Goal: Transaction & Acquisition: Purchase product/service

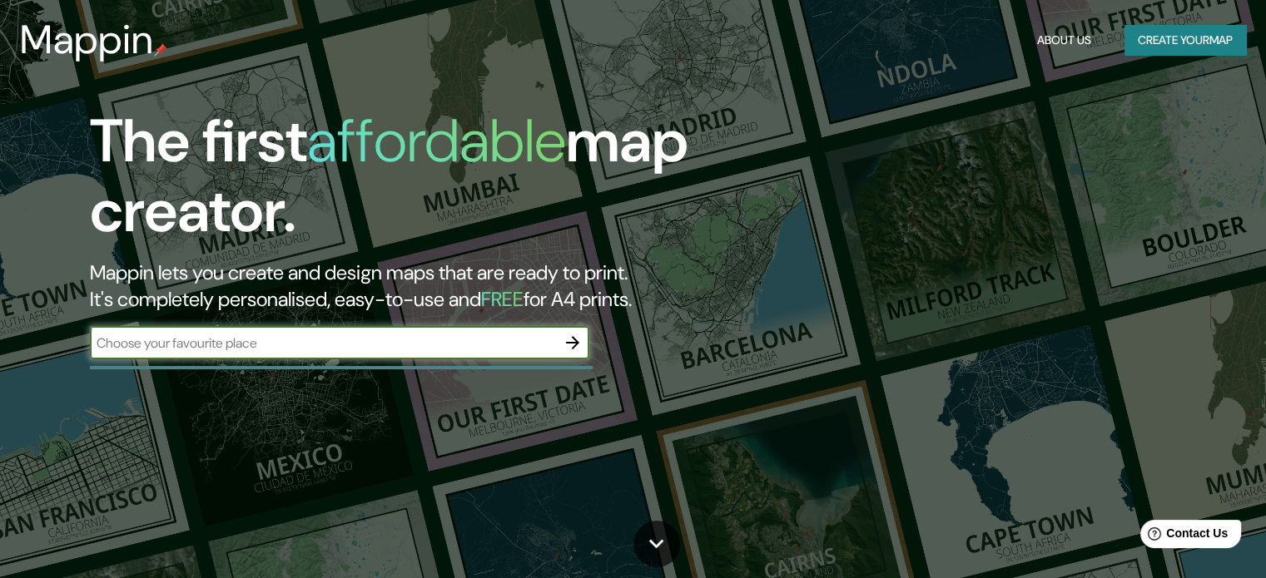
click at [443, 340] on input "text" at bounding box center [323, 343] width 466 height 19
click at [187, 349] on input "text" at bounding box center [323, 343] width 466 height 19
paste input "[PERSON_NAME][STREET_ADDRESS][PERSON_NAME]"
type input "[PERSON_NAME][STREET_ADDRESS][PERSON_NAME]"
click at [569, 343] on icon "button" at bounding box center [572, 342] width 13 height 13
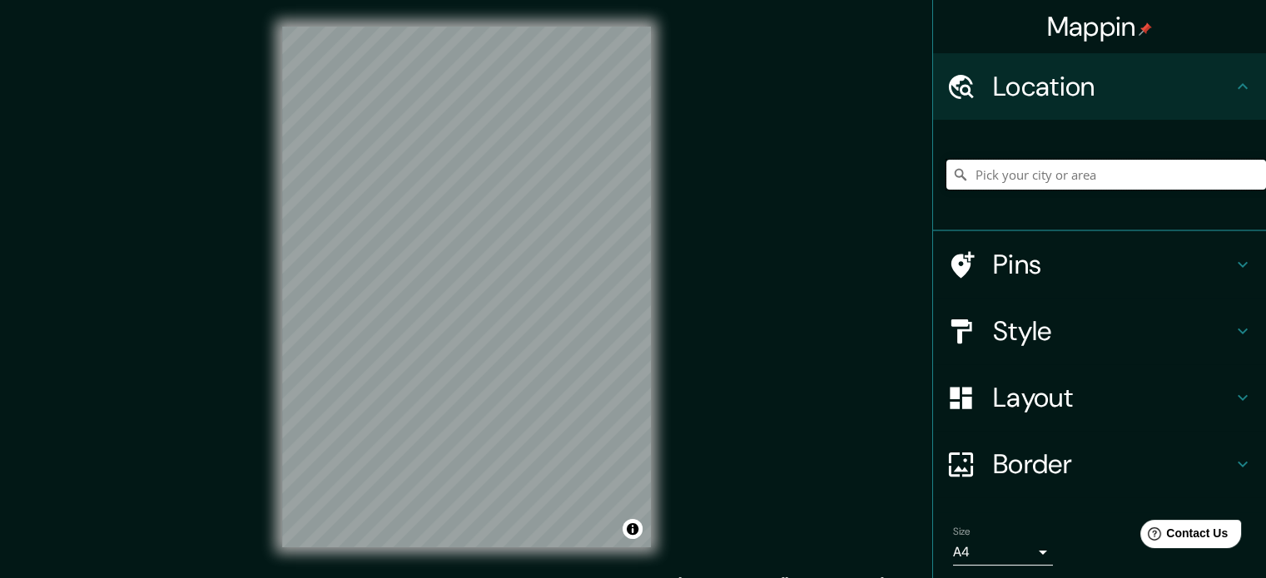
click at [1015, 172] on input "Pick your city or area" at bounding box center [1106, 175] width 320 height 30
paste input "[PERSON_NAME][STREET_ADDRESS][PERSON_NAME]"
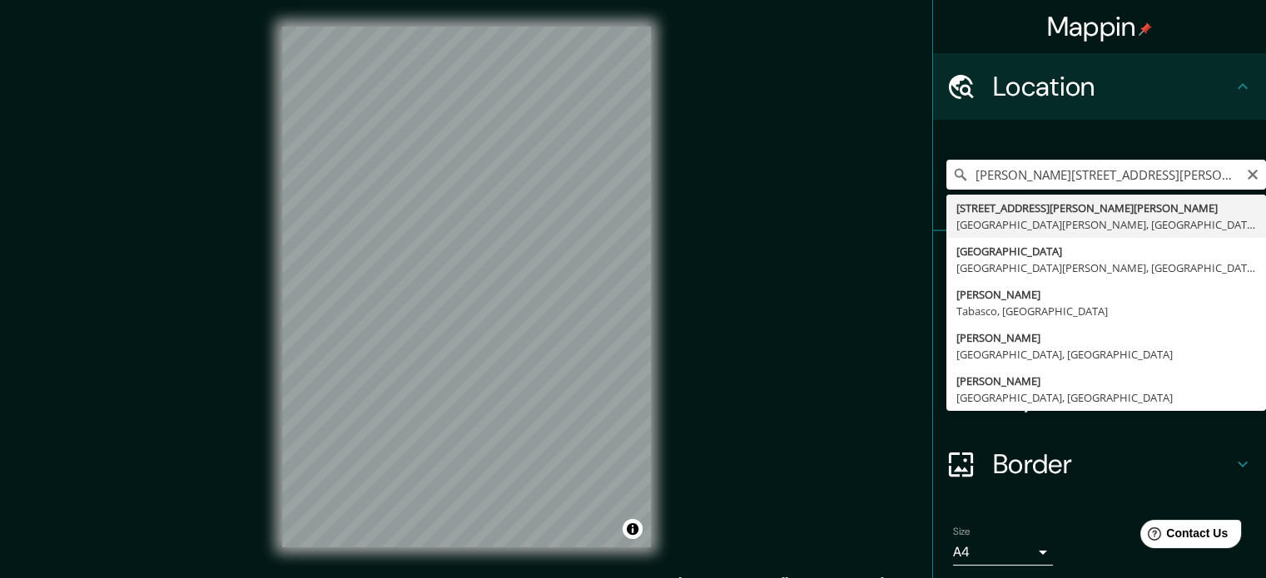
type input "[STREET_ADDRESS][PERSON_NAME][PERSON_NAME][PERSON_NAME]"
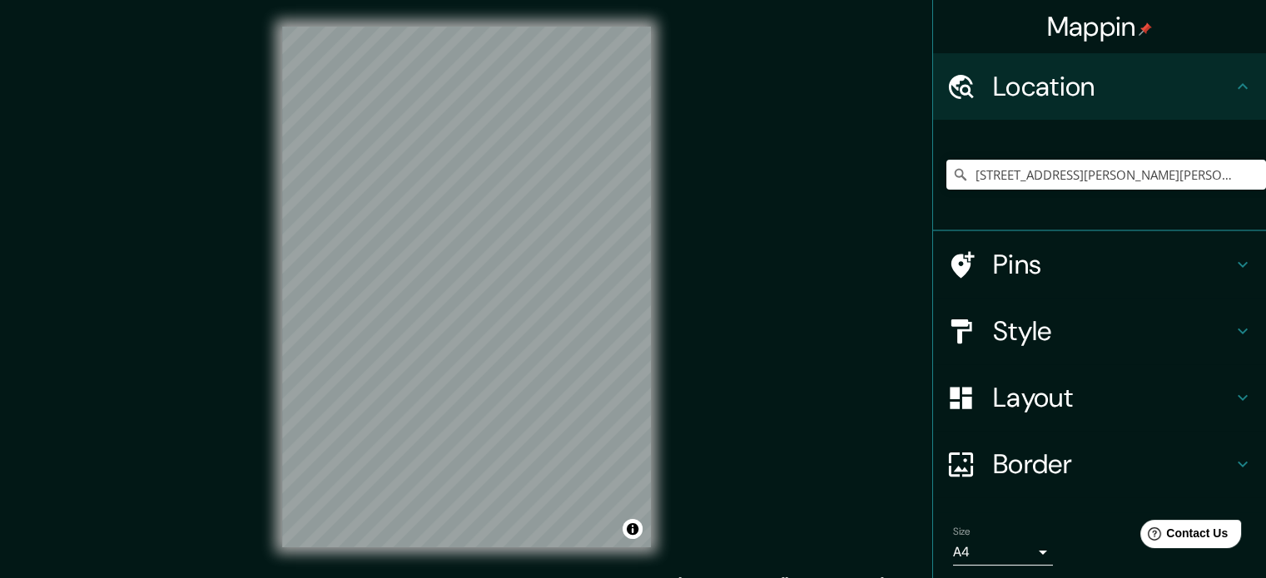
click at [1059, 338] on h4 "Style" at bounding box center [1113, 331] width 240 height 33
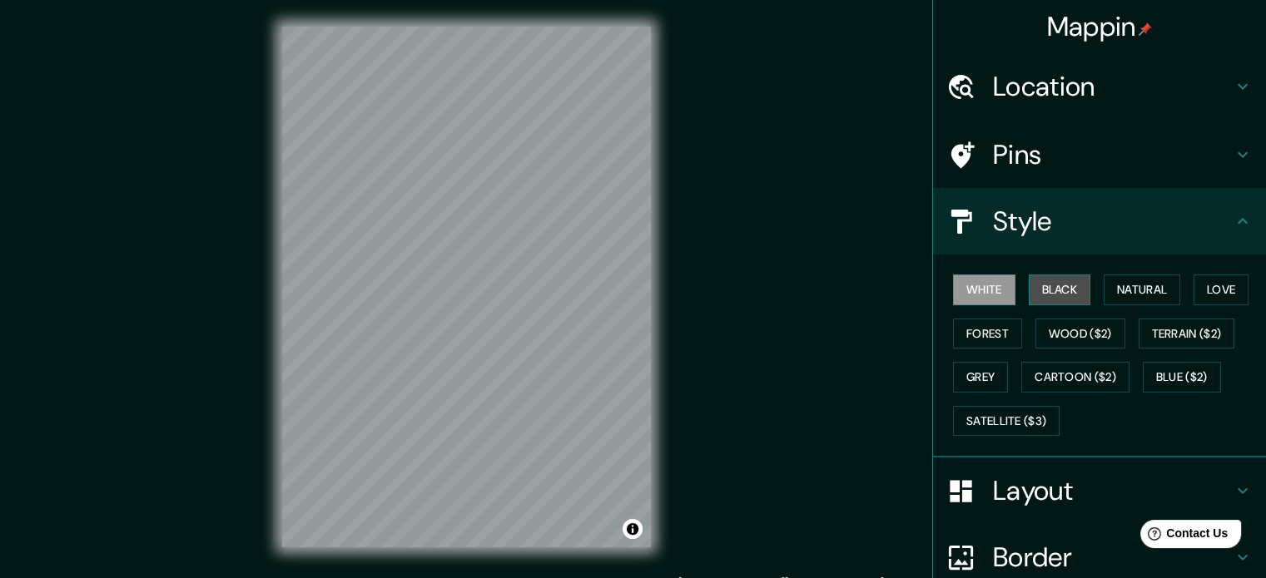
click at [1045, 284] on button "Black" at bounding box center [1060, 290] width 62 height 31
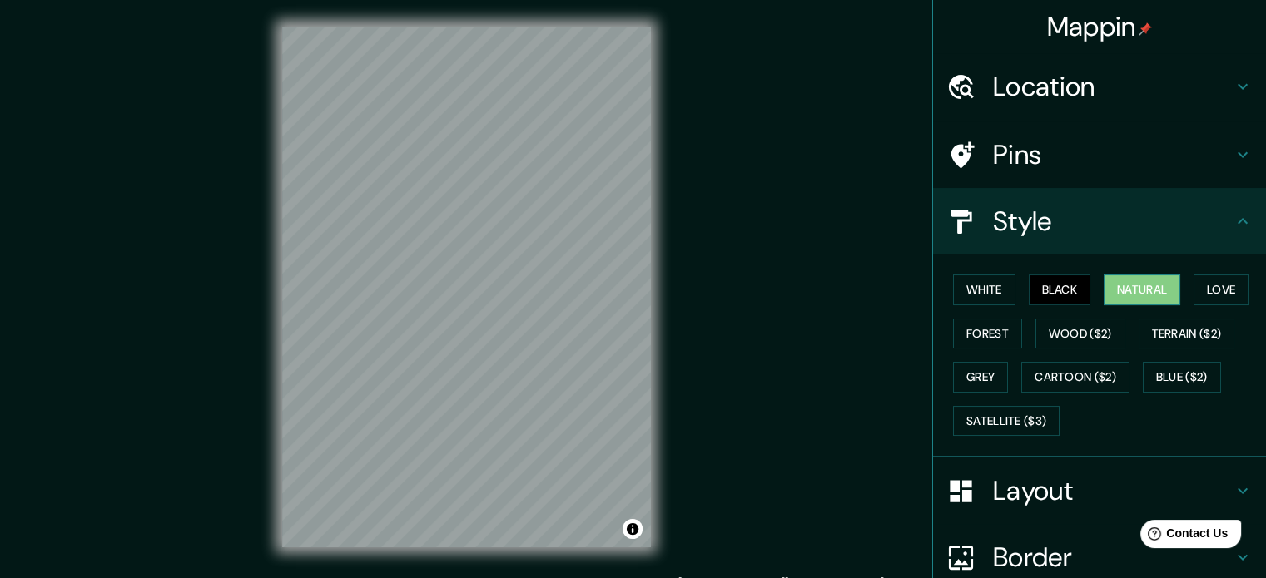
click at [1113, 294] on button "Natural" at bounding box center [1142, 290] width 77 height 31
click at [1211, 290] on button "Love" at bounding box center [1221, 290] width 55 height 31
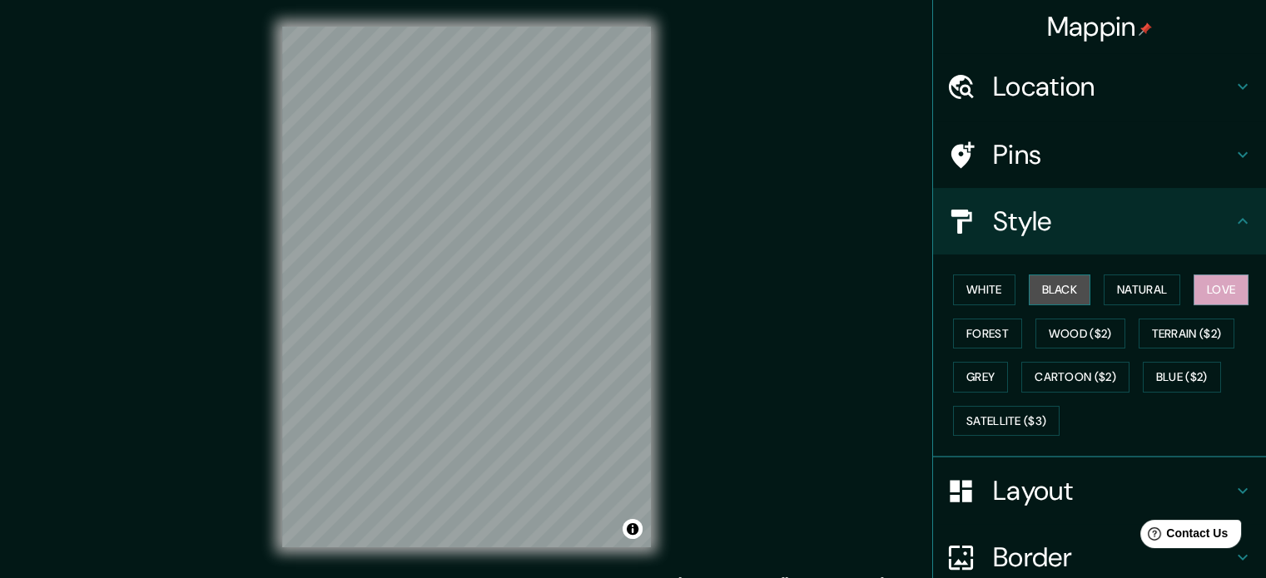
click at [1069, 290] on button "Black" at bounding box center [1060, 290] width 62 height 31
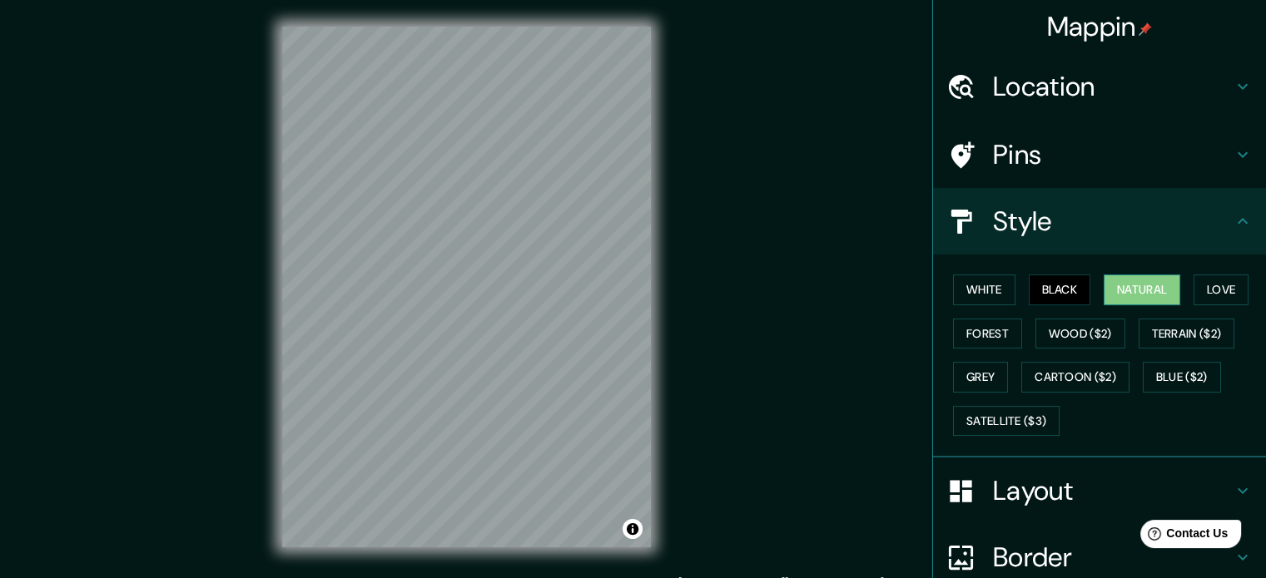
click at [1106, 290] on button "Natural" at bounding box center [1142, 290] width 77 height 31
click at [1065, 286] on button "Black" at bounding box center [1060, 290] width 62 height 31
click at [986, 325] on button "Forest" at bounding box center [987, 334] width 69 height 31
click at [1053, 291] on button "Black" at bounding box center [1060, 290] width 62 height 31
click at [1122, 156] on h4 "Pins" at bounding box center [1113, 154] width 240 height 33
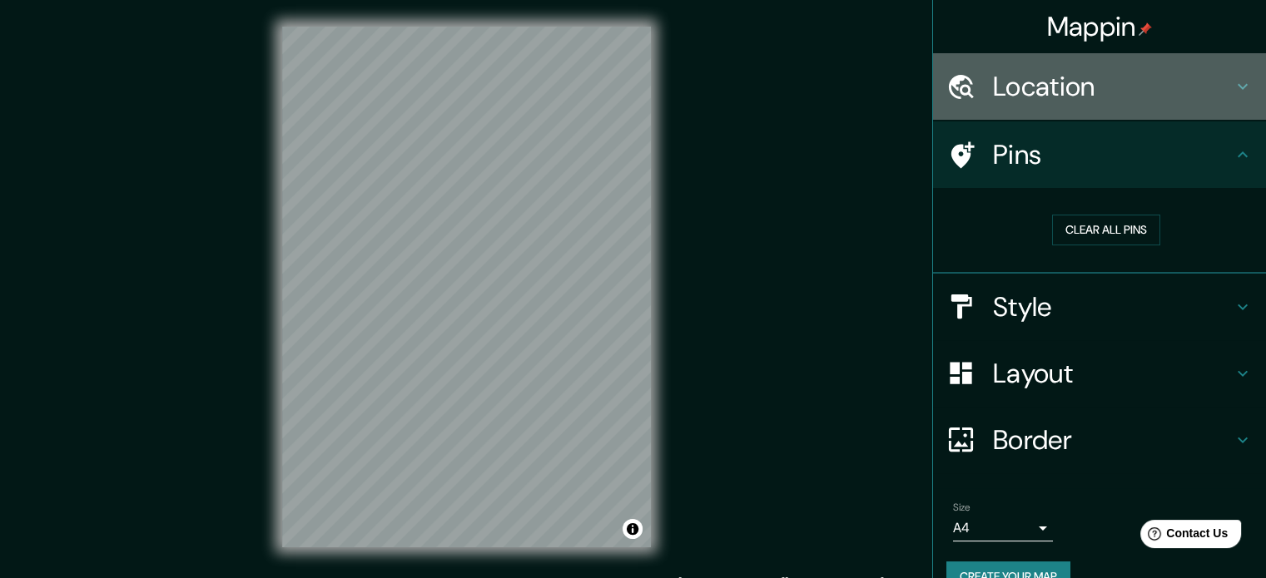
click at [1121, 98] on h4 "Location" at bounding box center [1113, 86] width 240 height 33
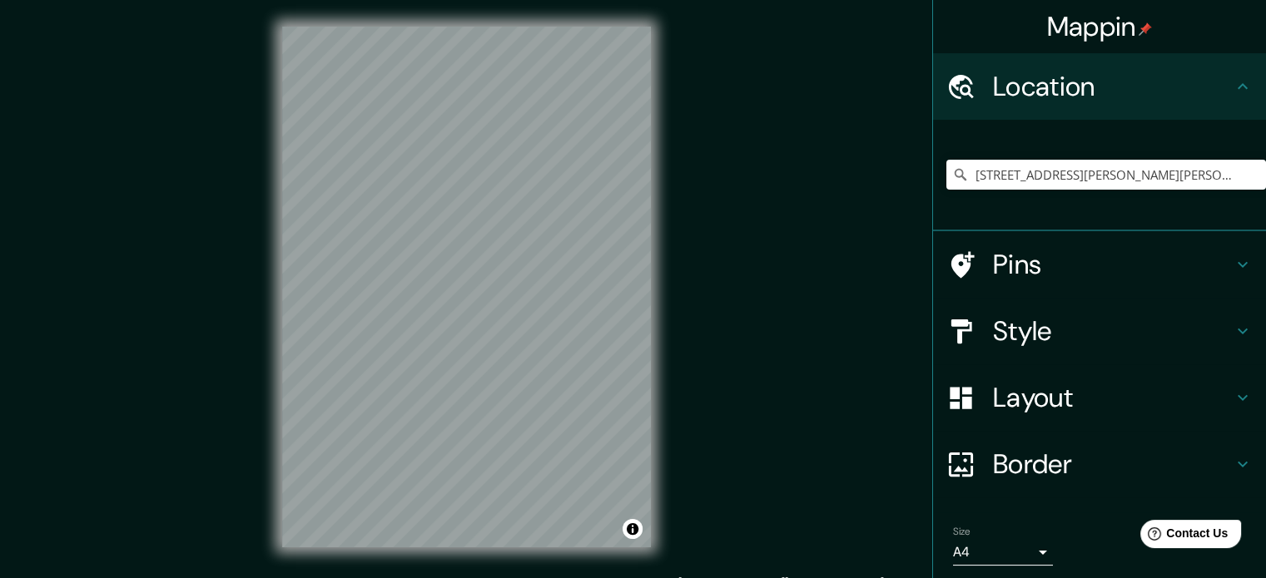
click at [720, 227] on div "Mappin Location [STREET_ADDRESS][PERSON_NAME][PERSON_NAME][PERSON_NAME] Pins St…" at bounding box center [633, 300] width 1266 height 601
click at [817, 325] on div "Mappin Location [STREET_ADDRESS][PERSON_NAME][PERSON_NAME][PERSON_NAME] Pins St…" at bounding box center [633, 300] width 1266 height 601
click at [186, 202] on div "Mappin Location [STREET_ADDRESS][PERSON_NAME][PERSON_NAME][PERSON_NAME] Pins St…" at bounding box center [633, 300] width 1266 height 601
click at [256, 243] on div "© Mapbox © OpenStreetMap Improve this map" at bounding box center [467, 287] width 422 height 574
click at [1172, 183] on input "[STREET_ADDRESS][PERSON_NAME][PERSON_NAME][PERSON_NAME]" at bounding box center [1106, 175] width 320 height 30
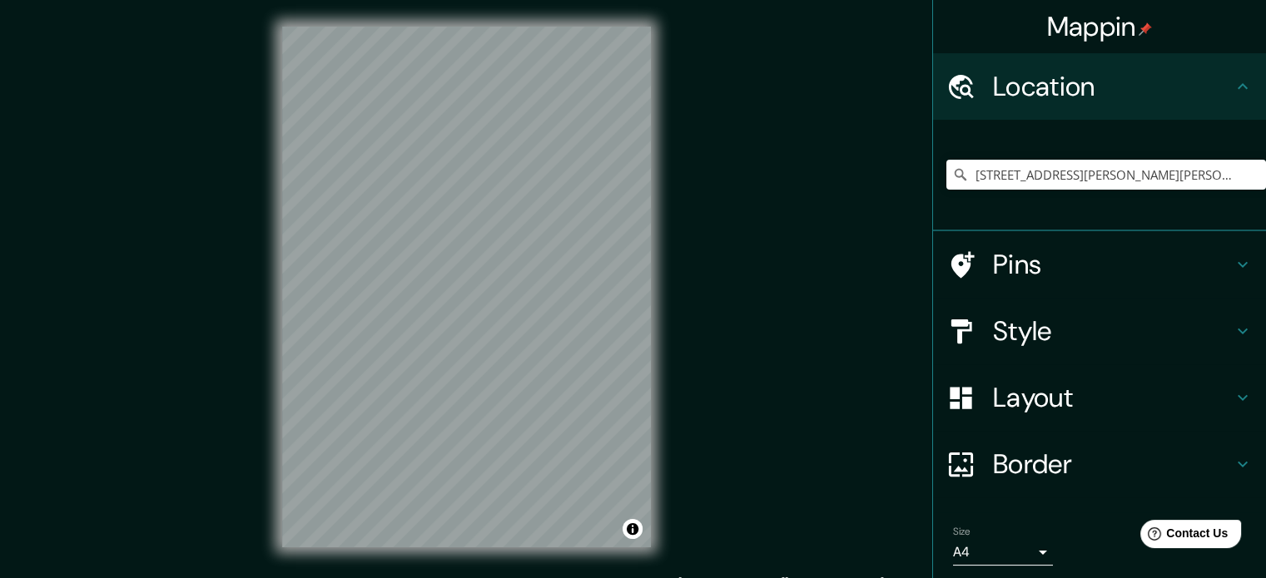
click at [683, 345] on div "Mappin Location [STREET_ADDRESS][PERSON_NAME][PERSON_NAME][PERSON_NAME] Pins St…" at bounding box center [633, 300] width 1266 height 601
click at [1076, 309] on div "Style" at bounding box center [1099, 331] width 333 height 67
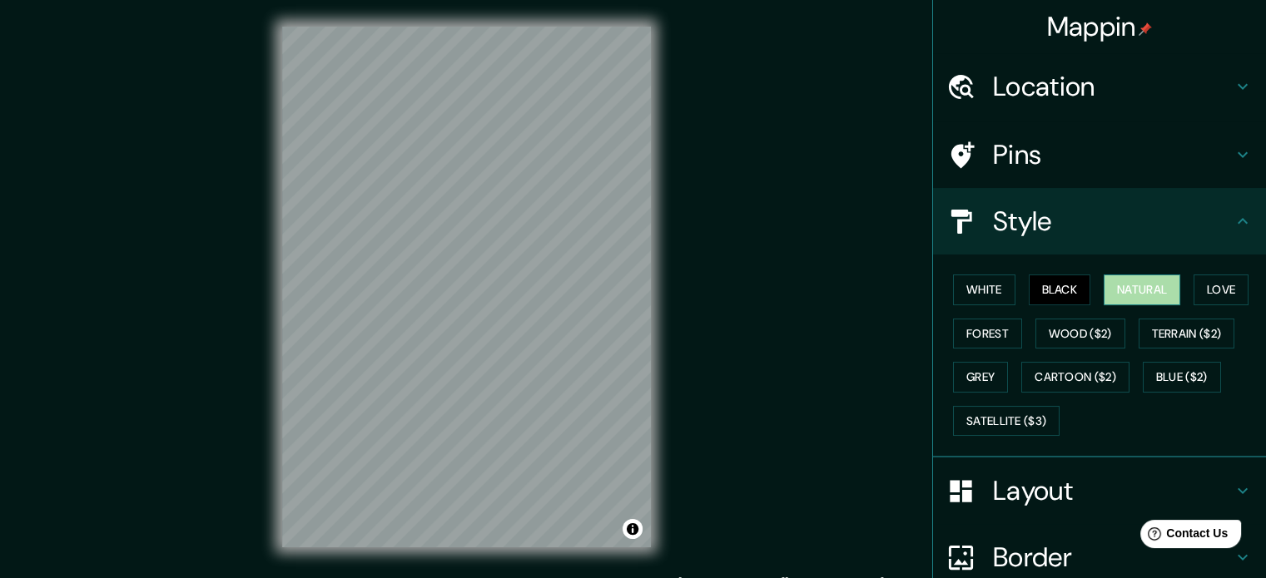
click at [1143, 300] on button "Natural" at bounding box center [1142, 290] width 77 height 31
click at [975, 291] on button "White" at bounding box center [984, 290] width 62 height 31
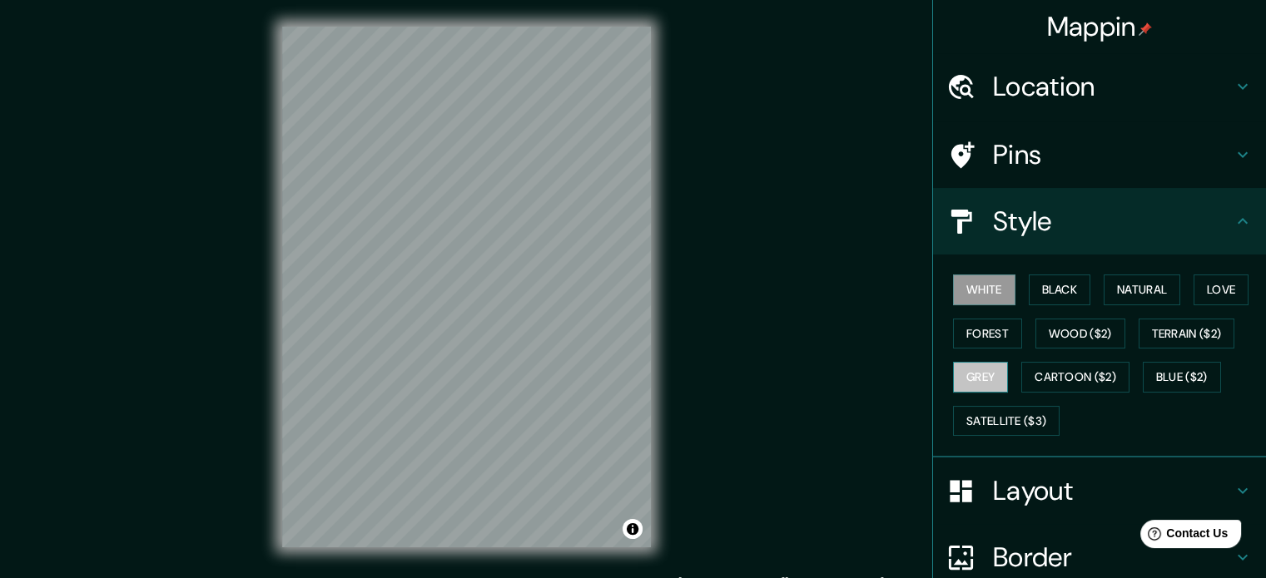
click at [975, 386] on button "Grey" at bounding box center [980, 377] width 55 height 31
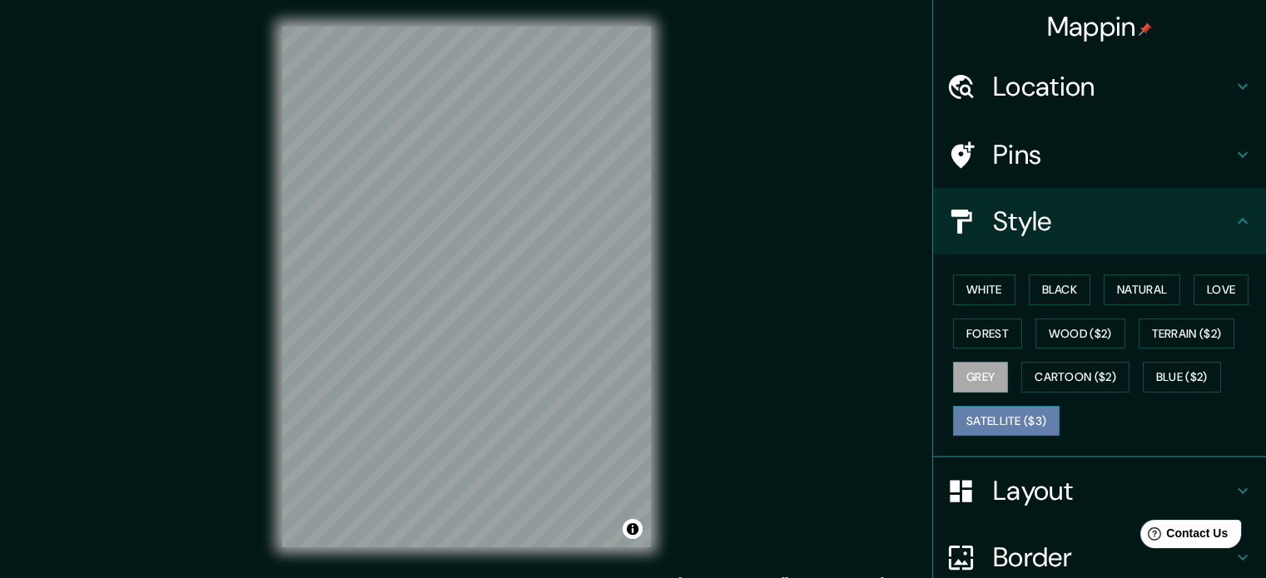
click at [985, 419] on button "Satellite ($3)" at bounding box center [1006, 421] width 107 height 31
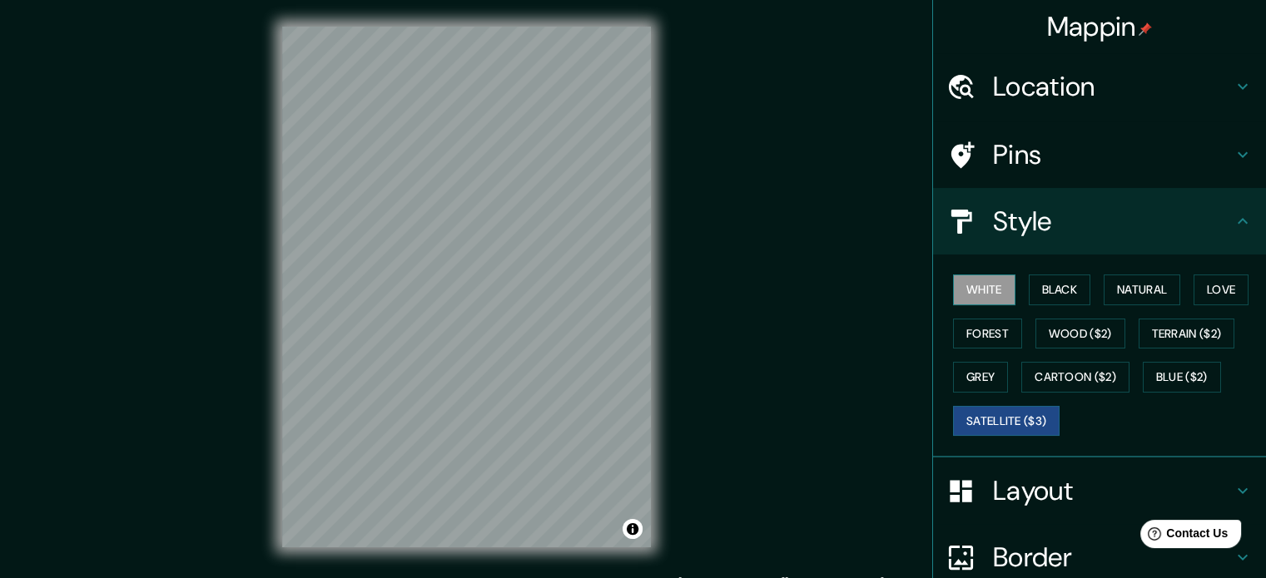
click at [974, 292] on button "White" at bounding box center [984, 290] width 62 height 31
click at [1002, 289] on button "White" at bounding box center [984, 290] width 62 height 31
click at [1029, 285] on button "Black" at bounding box center [1060, 290] width 62 height 31
click at [953, 289] on button "White" at bounding box center [984, 290] width 62 height 31
click at [1029, 292] on button "Black" at bounding box center [1060, 290] width 62 height 31
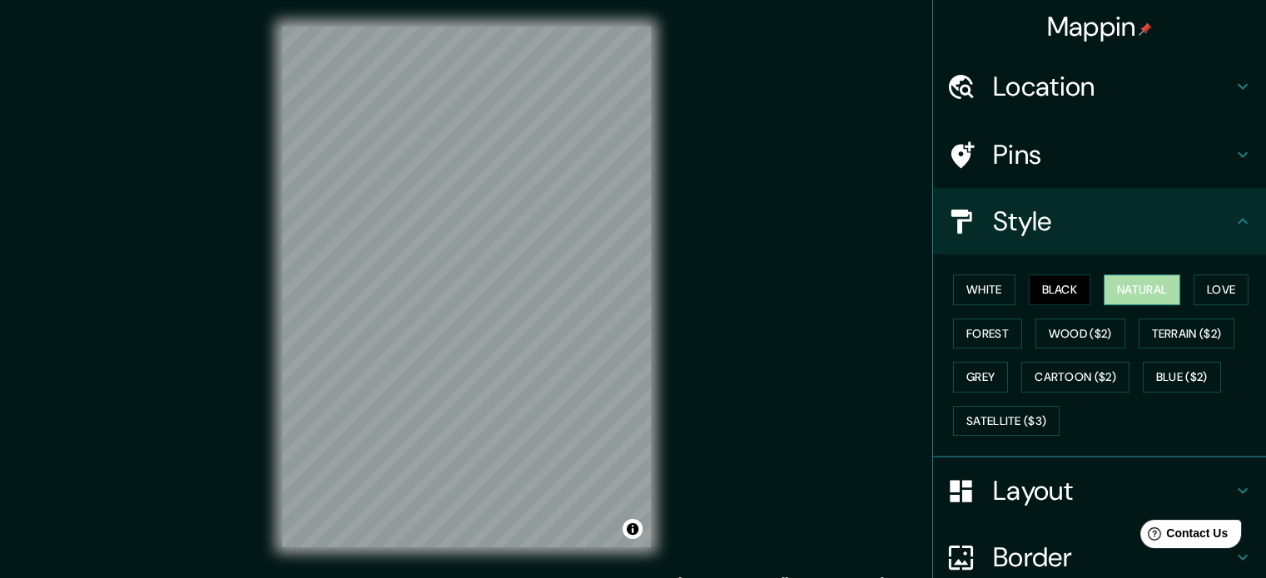
click at [1104, 285] on button "Natural" at bounding box center [1142, 290] width 77 height 31
click at [1199, 282] on button "Love" at bounding box center [1221, 290] width 55 height 31
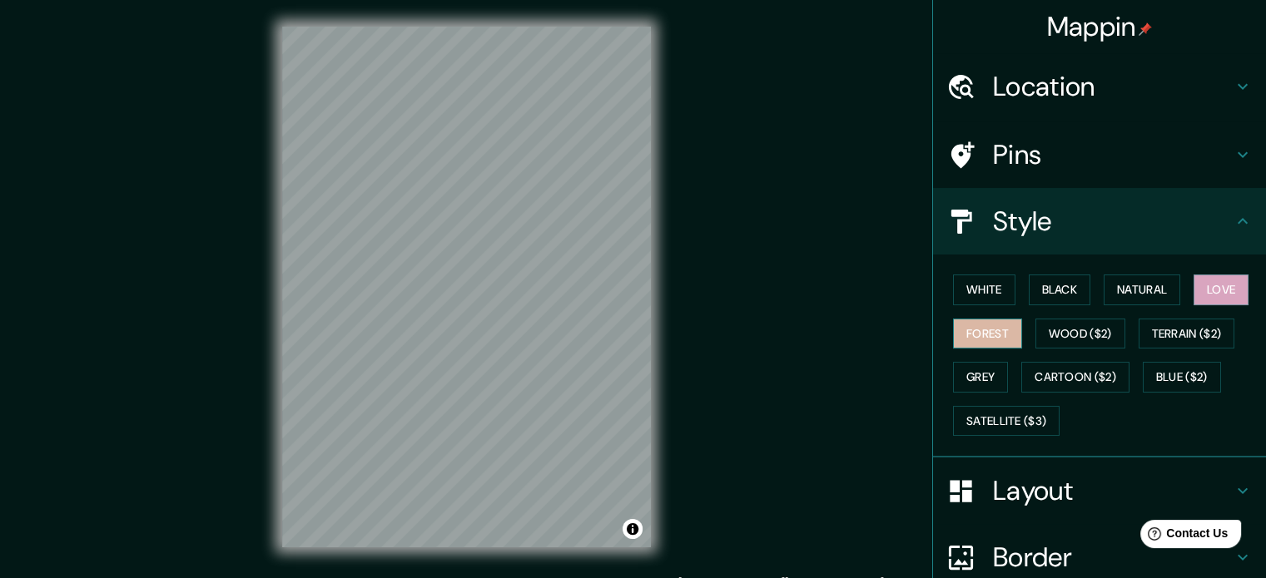
click at [962, 338] on button "Forest" at bounding box center [987, 334] width 69 height 31
click at [1101, 335] on button "Wood ($2)" at bounding box center [1080, 334] width 90 height 31
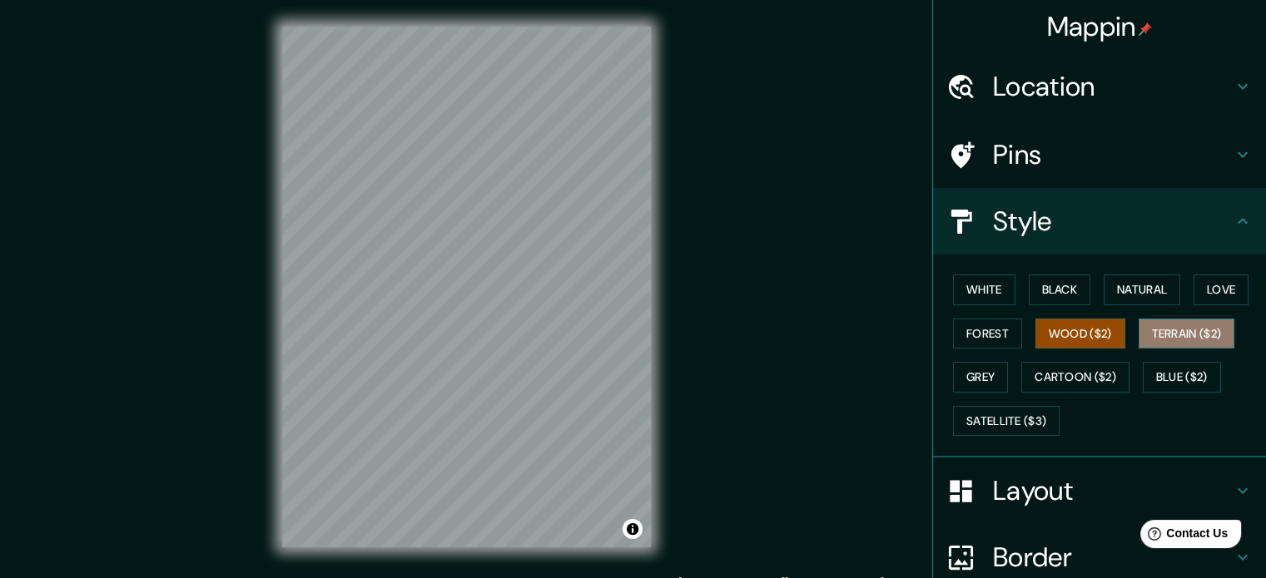
click at [1170, 335] on button "Terrain ($2)" at bounding box center [1187, 334] width 97 height 31
click at [1066, 282] on button "Black" at bounding box center [1060, 290] width 62 height 31
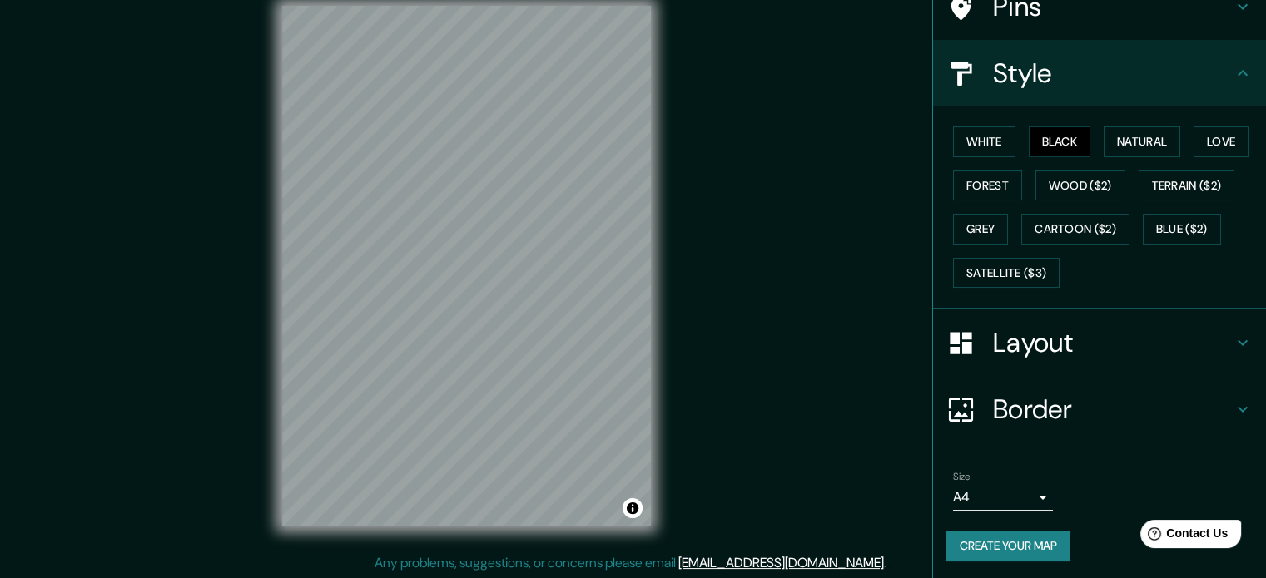
scroll to position [22, 0]
click at [1025, 549] on button "Create your map" at bounding box center [1008, 546] width 124 height 31
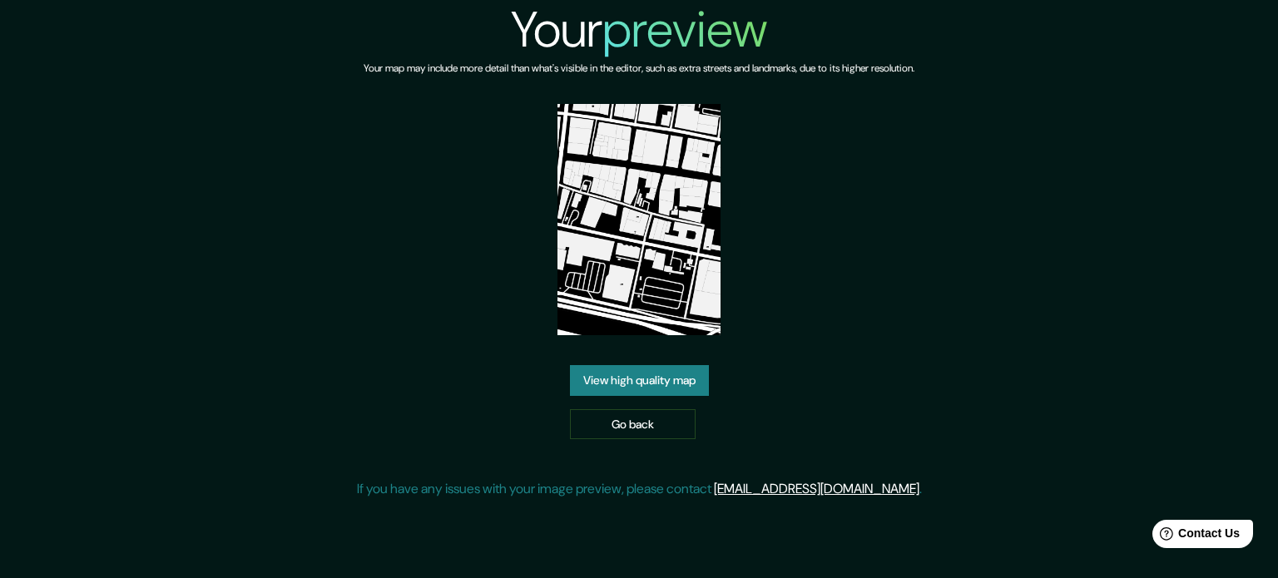
drag, startPoint x: 789, startPoint y: 322, endPoint x: 779, endPoint y: 322, distance: 10.0
click at [789, 322] on div "Your preview Your map may include more detail than what's visible in the editor…" at bounding box center [639, 256] width 565 height 513
click at [643, 336] on div at bounding box center [640, 221] width 164 height 235
drag, startPoint x: 658, startPoint y: 226, endPoint x: 593, endPoint y: 285, distance: 87.9
click at [593, 276] on img at bounding box center [640, 219] width 164 height 231
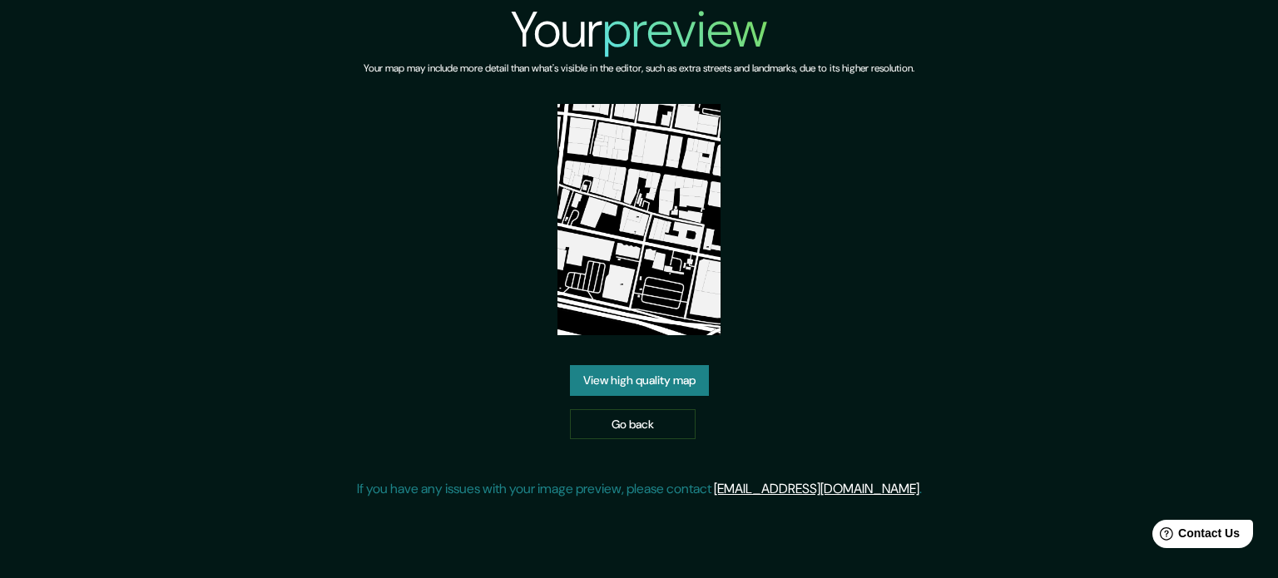
click at [633, 371] on link "View high quality map" at bounding box center [639, 380] width 139 height 31
